Goal: Find specific page/section: Find specific page/section

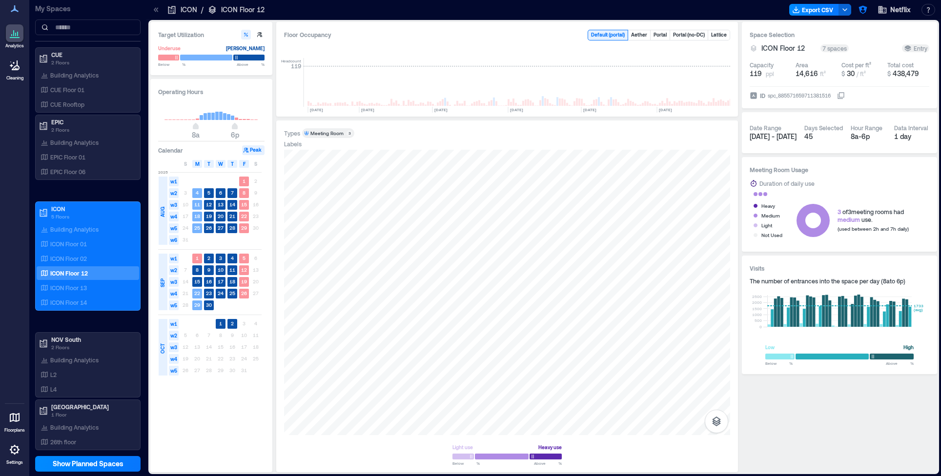
scroll to position [0, 3648]
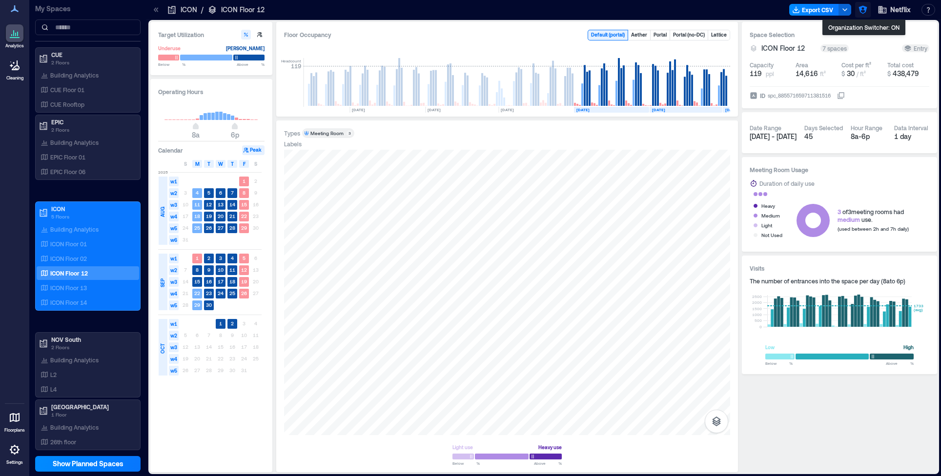
click at [859, 13] on icon "button" at bounding box center [863, 10] width 10 height 10
type input "***"
